Goal: Task Accomplishment & Management: Manage account settings

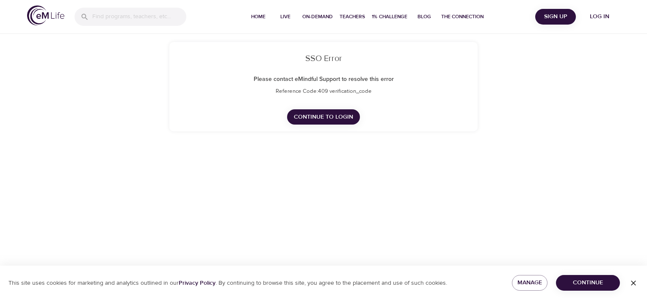
click at [315, 122] on link "Continue to Login" at bounding box center [323, 117] width 73 height 16
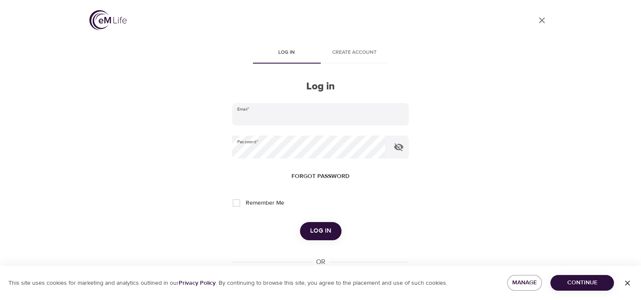
type input "[EMAIL_ADDRESS][DOMAIN_NAME]"
click at [306, 226] on button "Log in" at bounding box center [320, 231] width 41 height 18
